Goal: Task Accomplishment & Management: Manage account settings

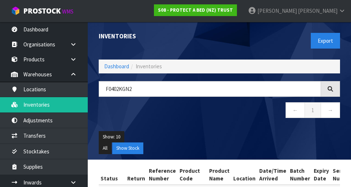
scroll to position [0, 136]
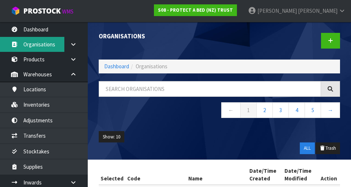
click at [46, 37] on link "Organisations" at bounding box center [44, 44] width 88 height 15
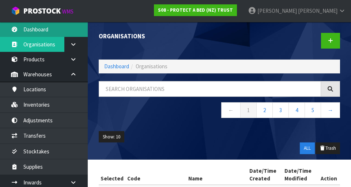
click at [51, 29] on link "Dashboard" at bounding box center [44, 29] width 88 height 15
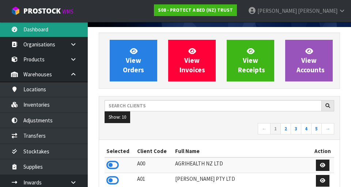
scroll to position [77, 0]
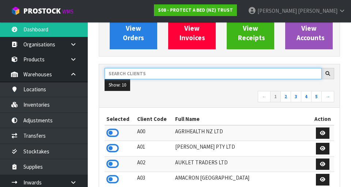
click at [173, 76] on input "text" at bounding box center [213, 73] width 217 height 11
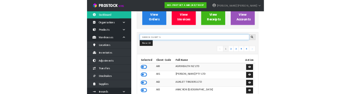
scroll to position [74, 0]
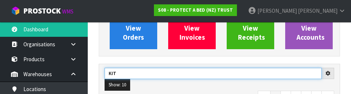
type input "KIT"
type input "KITCHENAID"
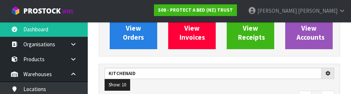
click at [268, 87] on ul "Show: 10 5 10 25 50" at bounding box center [220, 85] width 230 height 12
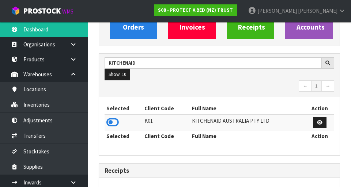
scroll to position [88, 0]
click at [113, 118] on icon at bounding box center [112, 122] width 12 height 11
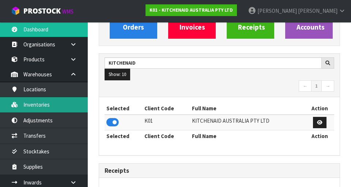
click at [68, 104] on link "Inventories" at bounding box center [44, 104] width 88 height 15
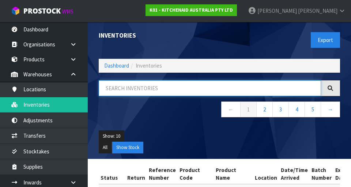
click at [152, 85] on input "text" at bounding box center [210, 89] width 223 height 16
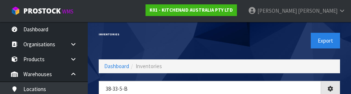
click at [279, 42] on div "Export" at bounding box center [283, 41] width 126 height 38
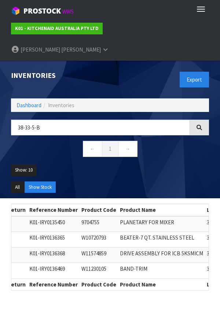
click at [182, 187] on th "Product Name" at bounding box center [161, 285] width 87 height 12
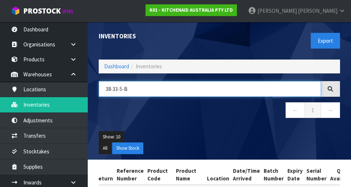
click at [144, 86] on input "38-33-5-B" at bounding box center [210, 89] width 223 height 16
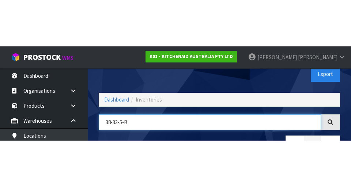
scroll to position [42, 0]
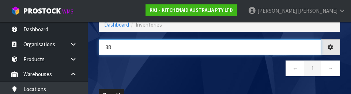
type input "3"
type input "W11170201"
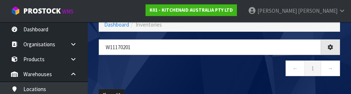
click at [183, 74] on nav "← 1 →" at bounding box center [220, 70] width 242 height 18
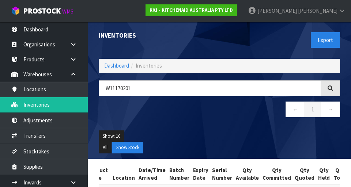
scroll to position [0, 0]
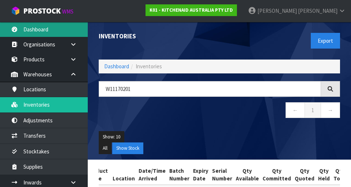
click at [54, 33] on link "Dashboard" at bounding box center [44, 29] width 88 height 15
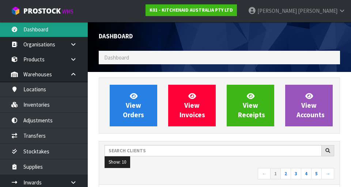
scroll to position [581, 253]
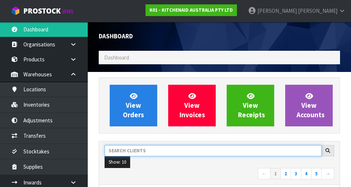
click at [147, 151] on input "text" at bounding box center [213, 150] width 217 height 11
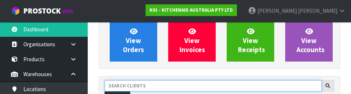
scroll to position [100, 0]
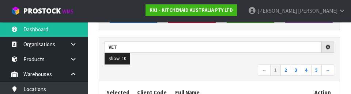
click at [190, 68] on nav "← 1 2 3 4 5 →" at bounding box center [220, 71] width 230 height 13
type input "VET"
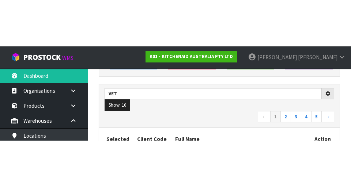
scroll to position [104, 0]
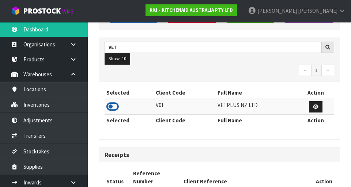
click at [113, 107] on icon at bounding box center [112, 106] width 12 height 11
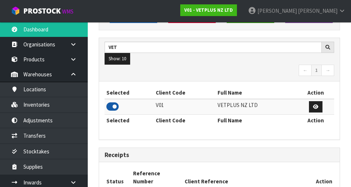
scroll to position [596, 253]
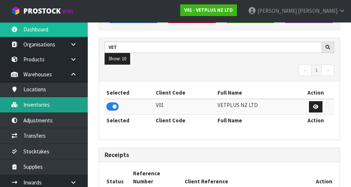
click at [77, 107] on link "Inventories" at bounding box center [44, 104] width 88 height 15
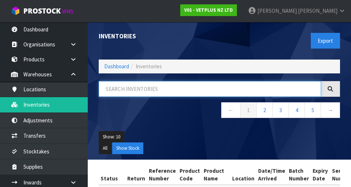
click at [144, 88] on input "text" at bounding box center [210, 89] width 223 height 16
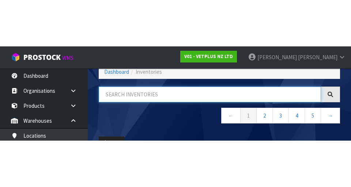
scroll to position [42, 0]
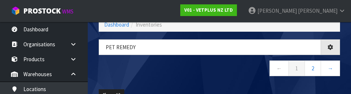
click at [211, 77] on nav "← 1 2 →" at bounding box center [220, 70] width 242 height 18
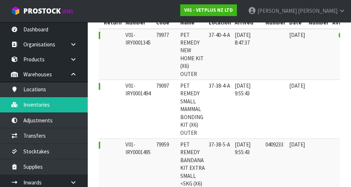
scroll to position [154, 0]
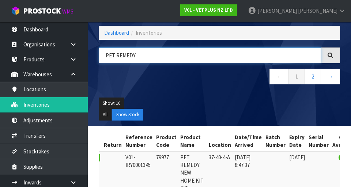
click at [153, 54] on input "PET REMEDY" at bounding box center [210, 56] width 223 height 16
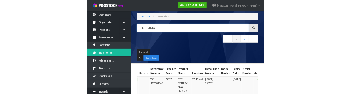
scroll to position [34, 0]
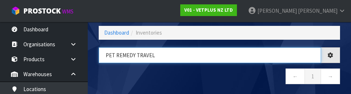
type input "PET REMEDY TRAVEL"
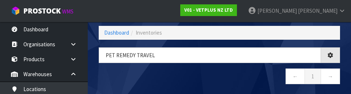
click at [254, 81] on nav "← 1 →" at bounding box center [220, 78] width 242 height 18
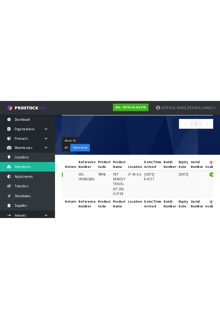
scroll to position [0, 0]
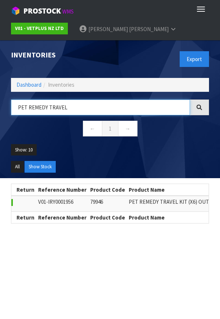
click at [188, 114] on input "PET REMEDY TRAVEL" at bounding box center [100, 108] width 179 height 16
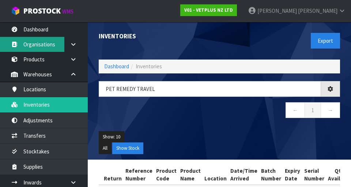
click at [53, 37] on link "Organisations" at bounding box center [44, 44] width 88 height 15
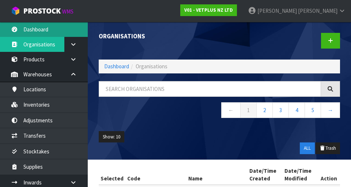
click at [40, 31] on link "Dashboard" at bounding box center [44, 29] width 88 height 15
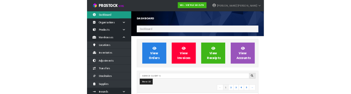
scroll to position [596, 253]
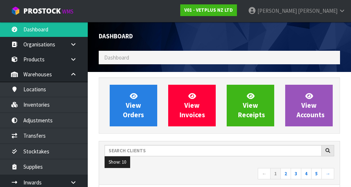
click at [148, 59] on ol "Dashboard" at bounding box center [220, 58] width 242 height 14
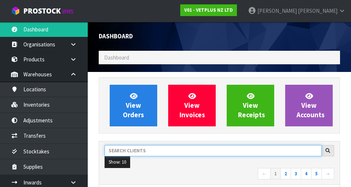
click at [166, 153] on input "text" at bounding box center [213, 150] width 217 height 11
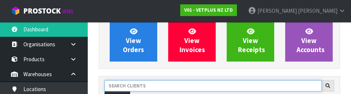
scroll to position [100, 0]
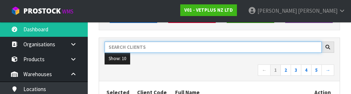
type input "⁶"
type input "C11"
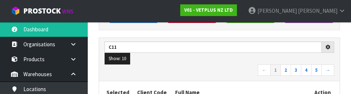
click at [185, 77] on nav "← 1 2 3 4 5 →" at bounding box center [220, 71] width 230 height 13
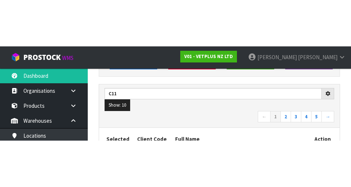
scroll to position [104, 0]
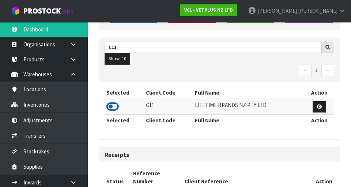
click at [115, 106] on icon at bounding box center [112, 106] width 12 height 11
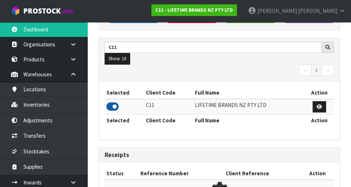
scroll to position [596, 253]
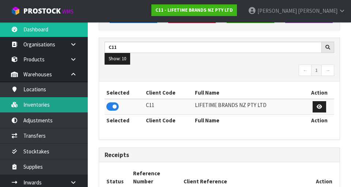
click at [72, 107] on link "Inventories" at bounding box center [44, 104] width 88 height 15
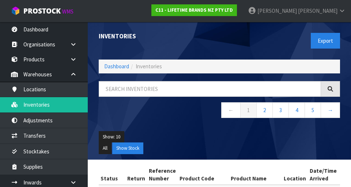
click at [101, 126] on div "← 1 2 3 4 5 →" at bounding box center [219, 103] width 253 height 45
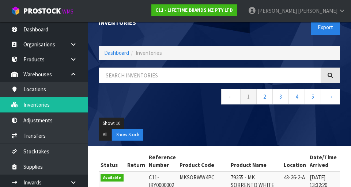
scroll to position [16, 0]
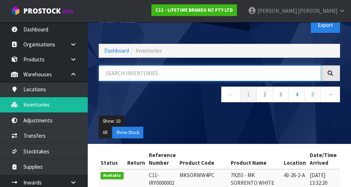
click at [160, 73] on input "text" at bounding box center [210, 74] width 223 height 16
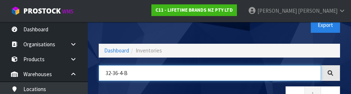
type input "32-36-4-B"
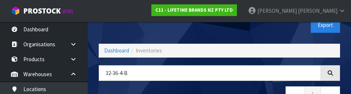
click at [266, 34] on div "Export" at bounding box center [283, 25] width 126 height 38
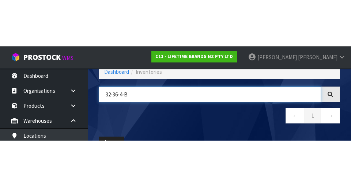
scroll to position [42, 0]
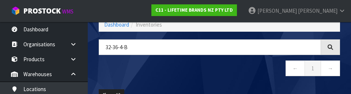
click at [215, 69] on nav "← 1 →" at bounding box center [220, 70] width 242 height 18
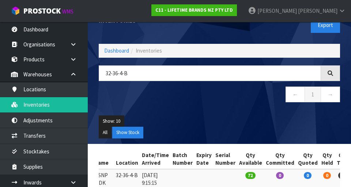
scroll to position [0, 0]
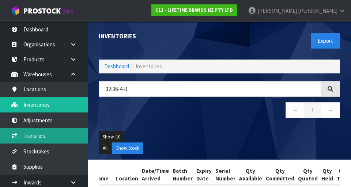
click at [60, 136] on link "Transfers" at bounding box center [44, 135] width 88 height 15
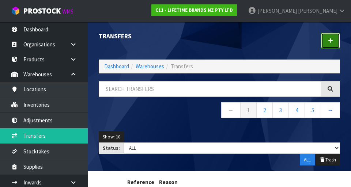
click at [328, 40] on link at bounding box center [330, 41] width 19 height 16
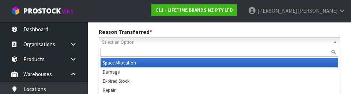
scroll to position [101, 0]
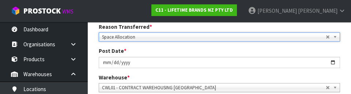
click at [248, 49] on div "Post Date * [DATE]" at bounding box center [219, 57] width 253 height 21
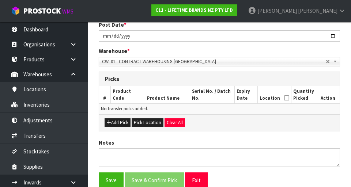
scroll to position [131, 0]
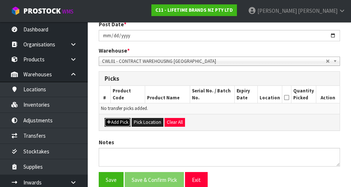
click at [118, 123] on button "Add Pick" at bounding box center [118, 122] width 26 height 9
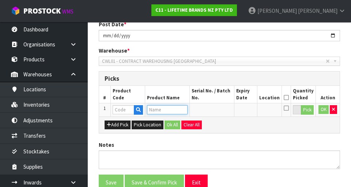
click at [166, 109] on input "text" at bounding box center [167, 109] width 41 height 9
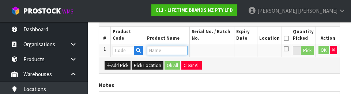
scroll to position [191, 0]
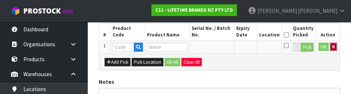
click at [334, 45] on icon "button" at bounding box center [333, 47] width 3 height 5
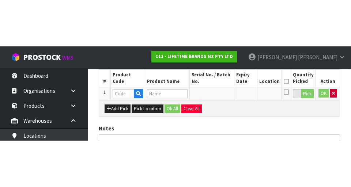
scroll to position [164, 0]
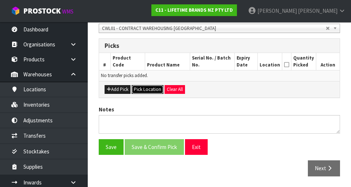
click at [152, 90] on button "Pick Location" at bounding box center [148, 89] width 32 height 9
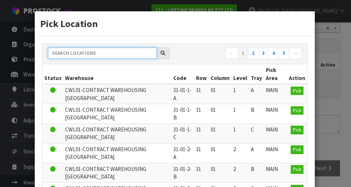
click at [135, 55] on input "text" at bounding box center [102, 53] width 109 height 11
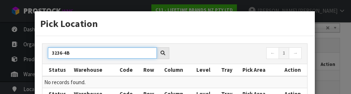
click at [57, 55] on input "3236-4B" at bounding box center [102, 53] width 109 height 11
click at [70, 53] on input "32-36-4B" at bounding box center [102, 53] width 109 height 11
click at [68, 53] on input "32-36-4B" at bounding box center [102, 53] width 109 height 11
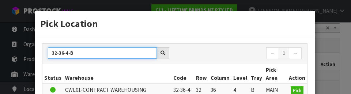
type input "32-36-4-B"
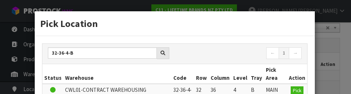
click at [223, 57] on nav "← 1 →" at bounding box center [241, 54] width 122 height 13
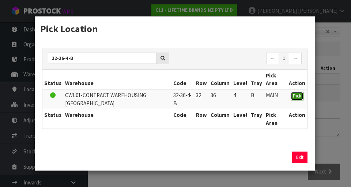
click at [300, 95] on span "Pick" at bounding box center [297, 96] width 8 height 6
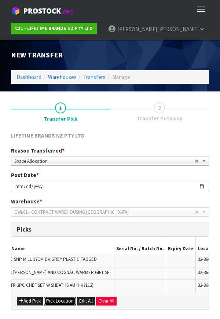
scroll to position [0, 115]
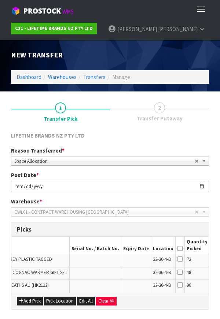
click at [177, 187] on icon at bounding box center [179, 248] width 5 height 0
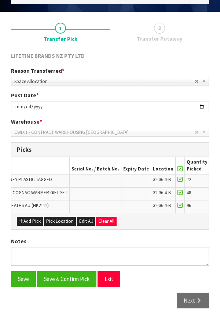
scroll to position [76, 0]
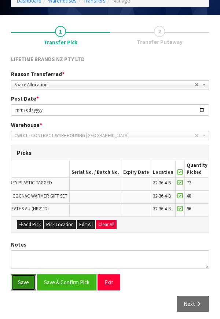
click at [24, 187] on button "Save" at bounding box center [23, 282] width 25 height 16
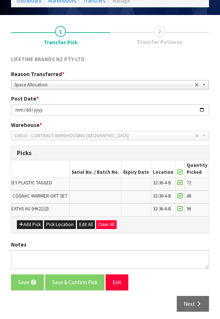
scroll to position [0, 0]
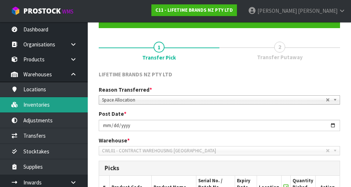
click at [68, 107] on link "Inventories" at bounding box center [44, 104] width 88 height 15
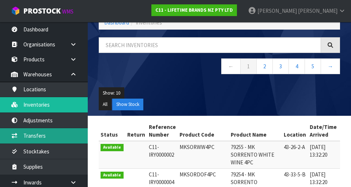
click at [76, 136] on link "Transfers" at bounding box center [44, 135] width 88 height 15
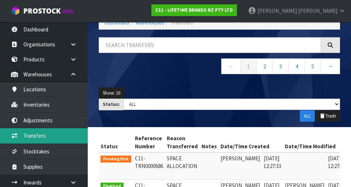
scroll to position [0, 19]
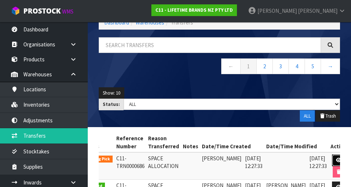
click at [336, 161] on icon at bounding box center [338, 160] width 5 height 5
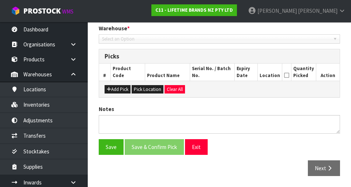
type input "[DATE]"
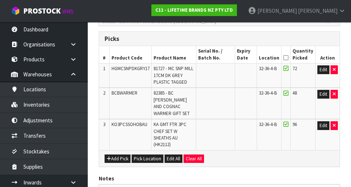
scroll to position [171, 0]
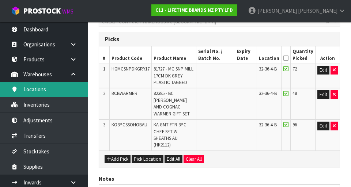
click at [69, 93] on link "Locations" at bounding box center [44, 89] width 88 height 15
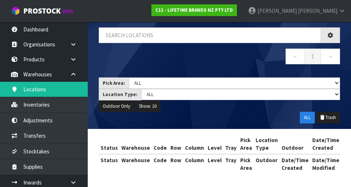
click at [73, 105] on div "Locations Dashboard Warehouses Locations ← 1 → Pick Area: Main Refurb Damaged P…" at bounding box center [175, 71] width 351 height 232
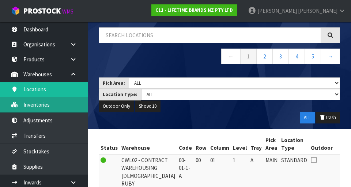
click at [72, 103] on link "Inventories" at bounding box center [44, 104] width 88 height 15
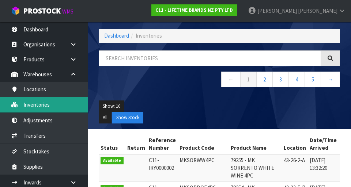
scroll to position [45, 0]
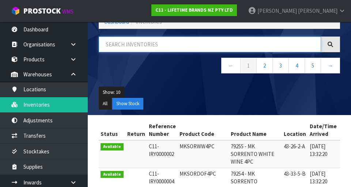
click at [166, 47] on input "text" at bounding box center [210, 45] width 223 height 16
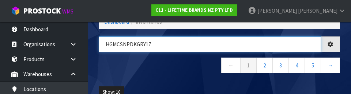
type input "HGMCSNPDKGRY17"
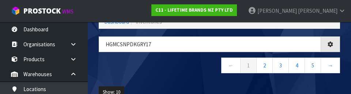
click at [184, 73] on nav "← 1 2 3 4 5 →" at bounding box center [220, 67] width 242 height 18
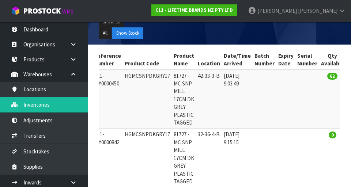
scroll to position [114, 0]
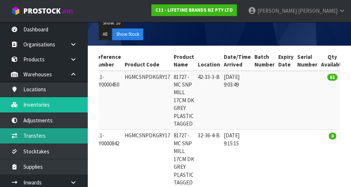
click at [73, 137] on link "Transfers" at bounding box center [44, 135] width 88 height 15
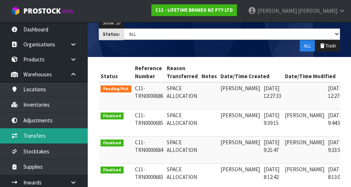
scroll to position [0, 19]
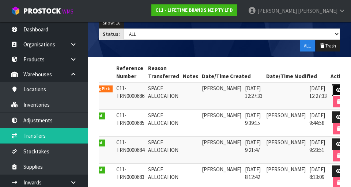
click at [332, 89] on link at bounding box center [339, 91] width 14 height 12
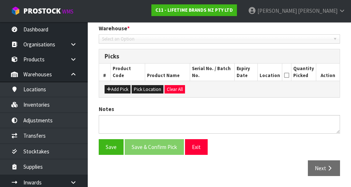
type input "[DATE]"
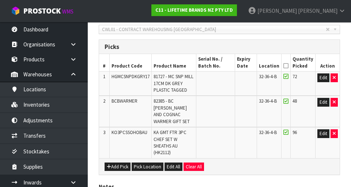
scroll to position [164, 0]
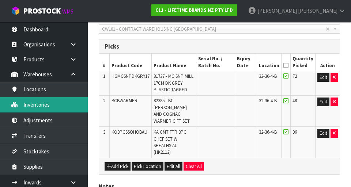
click at [71, 106] on link "Inventories" at bounding box center [44, 104] width 88 height 15
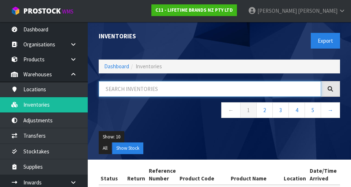
click at [168, 87] on input "text" at bounding box center [210, 89] width 223 height 16
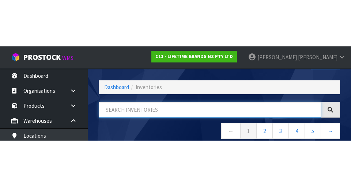
scroll to position [42, 0]
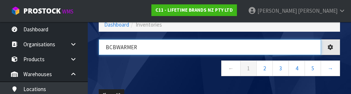
type input "BCBWARMER"
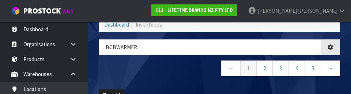
click at [188, 77] on nav "← 1 2 3 4 5 →" at bounding box center [220, 70] width 242 height 18
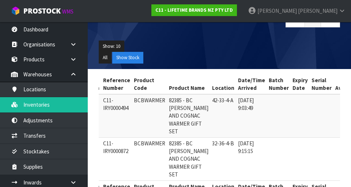
scroll to position [0, 47]
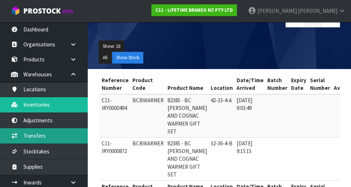
click at [66, 137] on link "Transfers" at bounding box center [44, 135] width 88 height 15
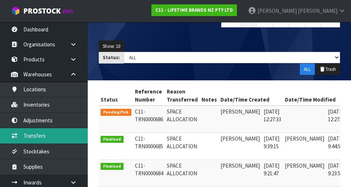
scroll to position [0, 19]
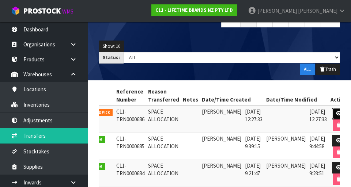
click at [336, 112] on icon at bounding box center [338, 113] width 5 height 5
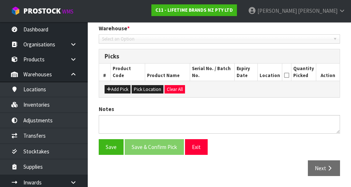
type input "[DATE]"
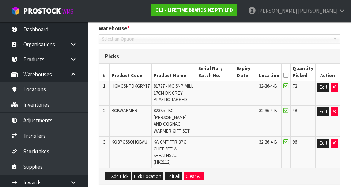
scroll to position [234, 0]
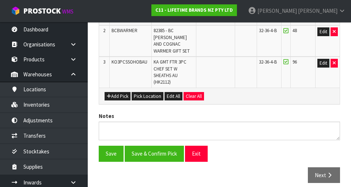
click at [139, 59] on span "KO3PCSSOHOBAU" at bounding box center [130, 62] width 36 height 6
copy tr "KO3PCSSOHOBAU KA GMT"
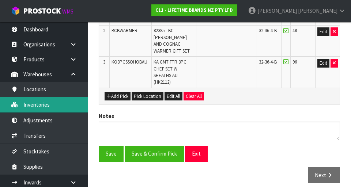
click at [70, 105] on link "Inventories" at bounding box center [44, 104] width 88 height 15
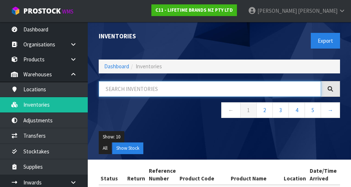
click at [186, 91] on input "text" at bounding box center [210, 89] width 223 height 16
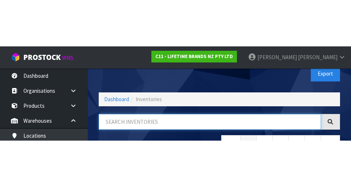
scroll to position [42, 0]
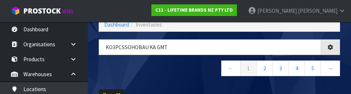
click at [191, 78] on nav "← 1 2 3 4 5 →" at bounding box center [220, 70] width 242 height 18
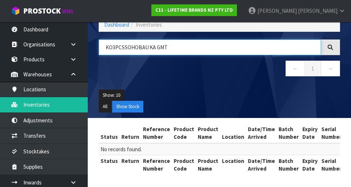
click at [175, 55] on input "KO3PCSSOHOBAU KA GMT" at bounding box center [210, 48] width 223 height 16
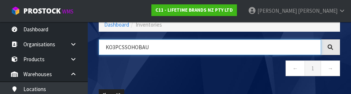
type input "KO3PCSSOHOBAU"
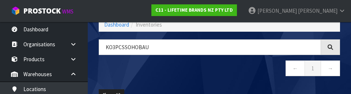
click at [242, 66] on nav "← 1 →" at bounding box center [220, 70] width 242 height 18
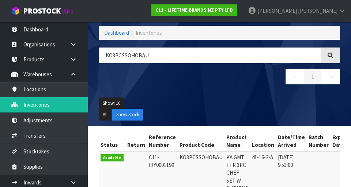
scroll to position [0, 0]
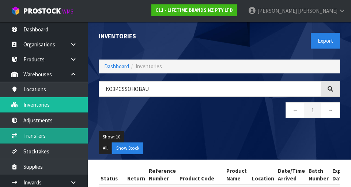
click at [67, 132] on link "Transfers" at bounding box center [44, 135] width 88 height 15
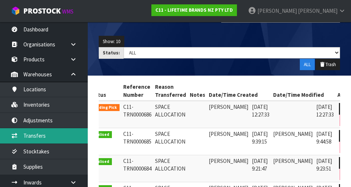
scroll to position [0, 19]
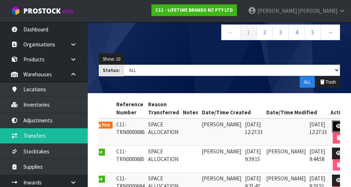
click at [336, 128] on icon at bounding box center [338, 126] width 5 height 5
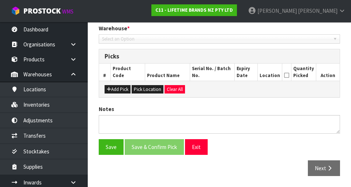
type input "[DATE]"
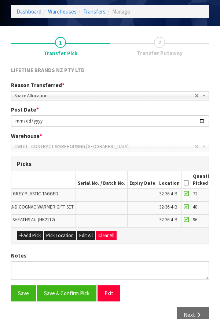
scroll to position [0, 115]
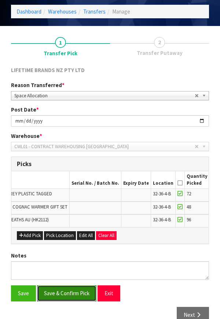
click at [59, 187] on button "Save & Confirm Pick" at bounding box center [66, 293] width 59 height 16
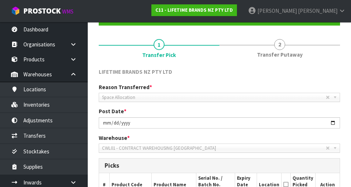
scroll to position [0, 0]
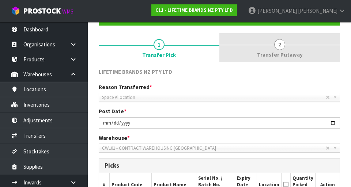
click at [281, 34] on link "2 Transfer Putaway" at bounding box center [280, 47] width 121 height 29
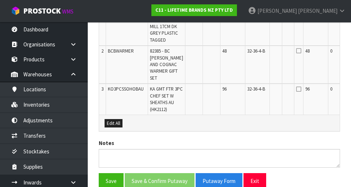
scroll to position [272, 0]
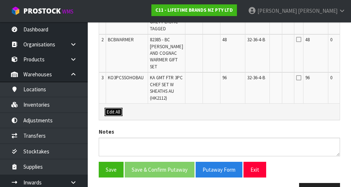
click at [120, 117] on button "Edit All" at bounding box center [114, 112] width 18 height 9
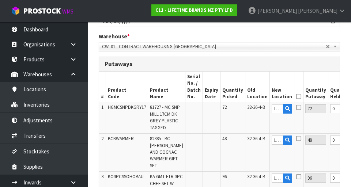
scroll to position [172, 0]
click at [283, 113] on button "button" at bounding box center [287, 110] width 9 height 10
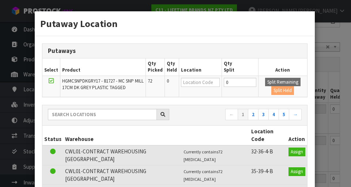
click at [340, 42] on div "Putaway Location Putaways Select Product Qty Picked Qty Held Location Qty Split…" at bounding box center [175, 93] width 351 height 187
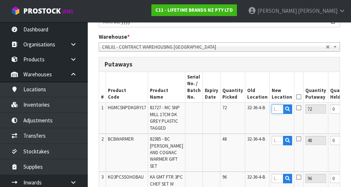
click at [272, 110] on input "text" at bounding box center [278, 109] width 12 height 9
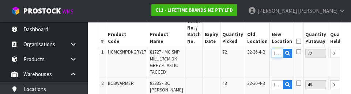
scroll to position [231, 0]
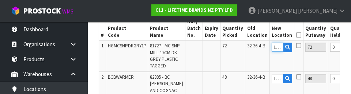
type input "3"
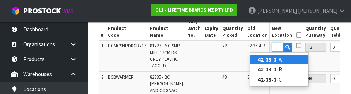
scroll to position [0, 11]
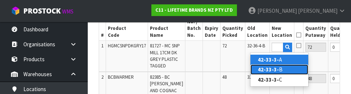
click at [286, 73] on link "42-33-3- B" at bounding box center [280, 70] width 58 height 10
type input "42-33-3-B"
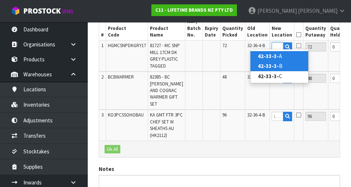
scroll to position [0, 0]
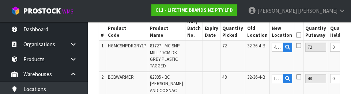
click at [296, 47] on icon at bounding box center [298, 46] width 5 height 6
click at [0, 0] on input "checkbox" at bounding box center [0, 0] width 0 height 0
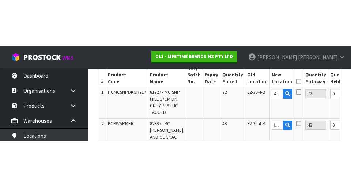
scroll to position [234, 0]
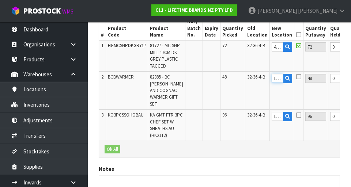
click at [272, 83] on input "text" at bounding box center [278, 78] width 12 height 9
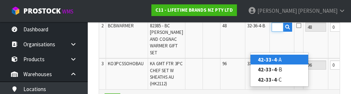
scroll to position [0, 11]
click at [288, 61] on link "42-33-4- A" at bounding box center [280, 60] width 58 height 10
type input "42-33-4-A"
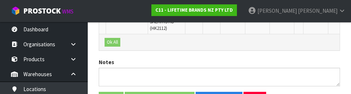
scroll to position [338, 0]
click at [272, 14] on input "text" at bounding box center [278, 9] width 12 height 9
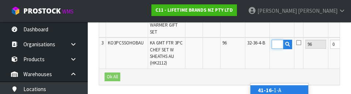
scroll to position [0, 10]
click at [300, 91] on link "41-16-2 -A" at bounding box center [280, 91] width 58 height 10
type input "41-16-2-A"
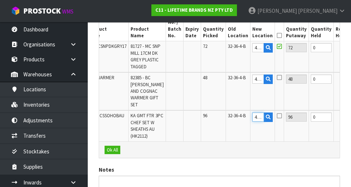
scroll to position [223, 0]
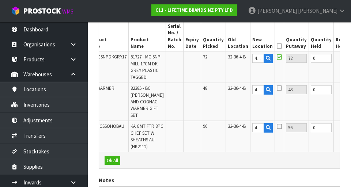
click at [277, 46] on icon at bounding box center [279, 46] width 5 height 0
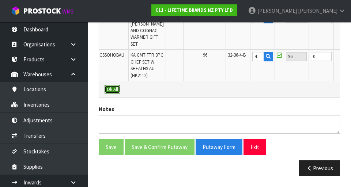
click at [113, 94] on button "Ok All" at bounding box center [113, 89] width 16 height 9
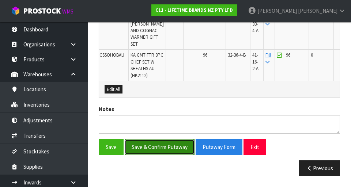
click at [162, 143] on button "Save & Confirm Putaway" at bounding box center [160, 147] width 70 height 16
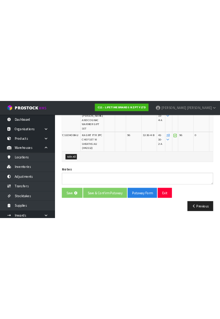
scroll to position [0, 0]
